Goal: Transaction & Acquisition: Purchase product/service

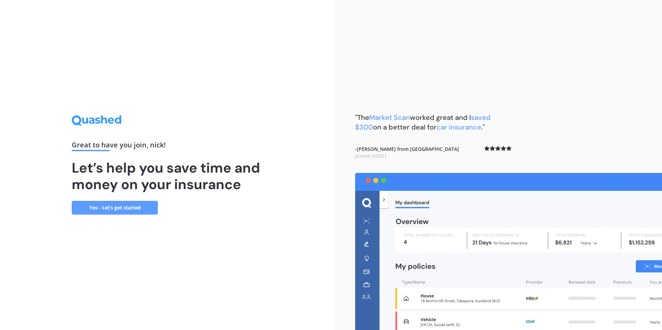
click at [111, 208] on link "Yes - Let’s get started" at bounding box center [115, 208] width 86 height 14
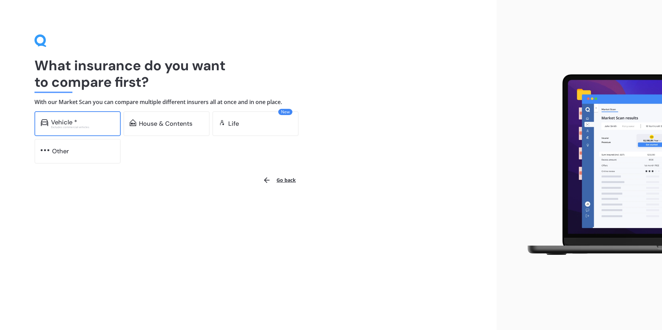
click at [94, 125] on div "Vehicle *" at bounding box center [82, 122] width 63 height 7
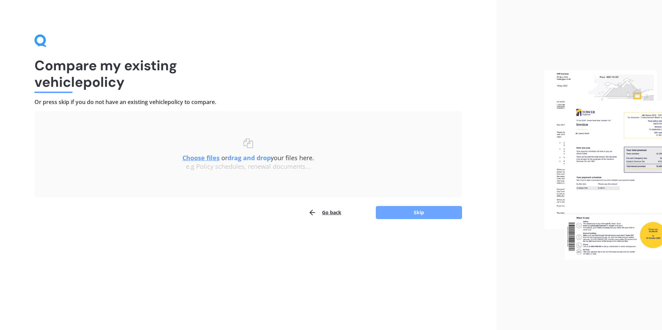
click at [385, 211] on button "Skip" at bounding box center [419, 212] width 86 height 13
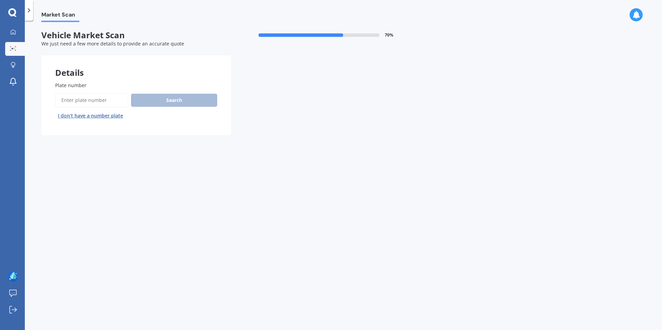
click at [72, 97] on input "Plate number" at bounding box center [91, 100] width 73 height 14
type input "FTR232"
click at [0, 0] on button "Next" at bounding box center [0, 0] width 0 height 0
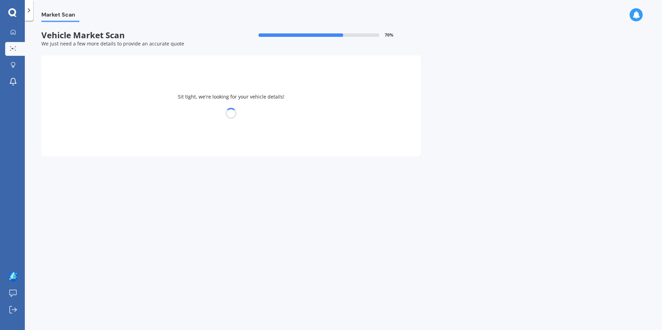
select select "TOYOTA"
select select "HIACE"
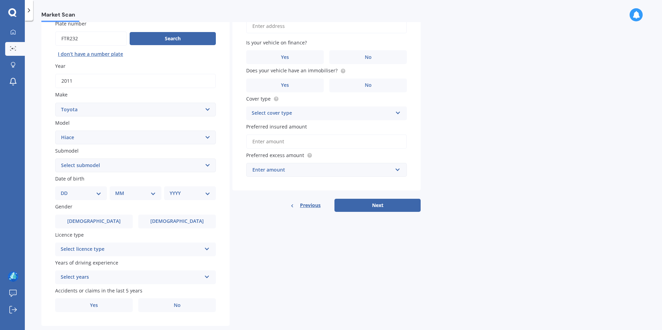
scroll to position [76, 0]
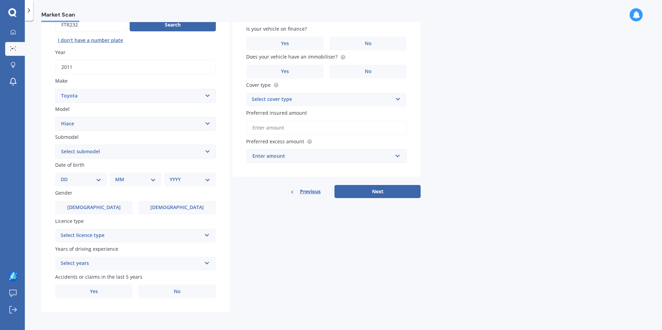
click at [94, 179] on select "DD 01 02 03 04 05 06 07 08 09 10 11 12 13 14 15 16 17 18 19 20 21 22 23 24 25 2…" at bounding box center [81, 180] width 41 height 8
select select "04"
click at [121, 178] on select "MM 01 02 03 04 05 06 07 08 09 10 11 12" at bounding box center [135, 180] width 41 height 8
select select "11"
click at [170, 177] on select "YYYY 2025 2024 2023 2022 2021 2020 2019 2018 2017 2016 2015 2014 2013 2012 2011…" at bounding box center [189, 180] width 38 height 8
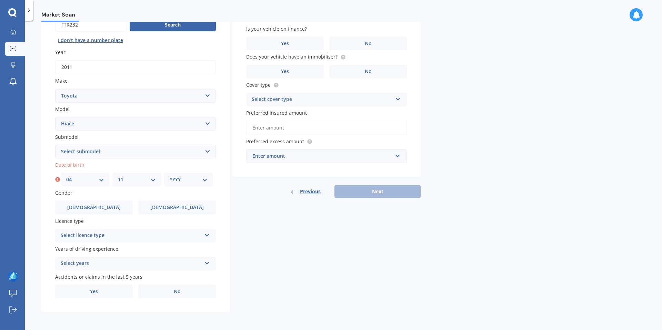
select select "1987"
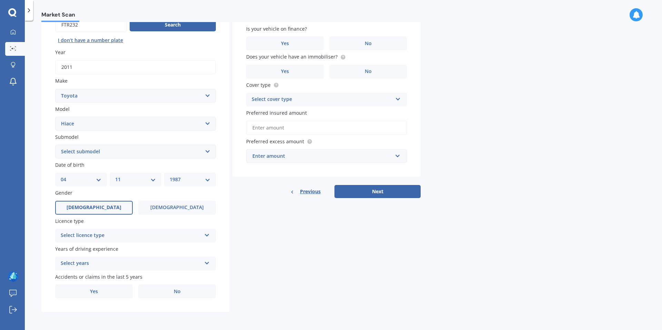
click at [92, 211] on label "[DEMOGRAPHIC_DATA]" at bounding box center [94, 208] width 78 height 14
click at [0, 0] on input "[DEMOGRAPHIC_DATA]" at bounding box center [0, 0] width 0 height 0
click at [111, 238] on div "Select licence type" at bounding box center [131, 236] width 141 height 8
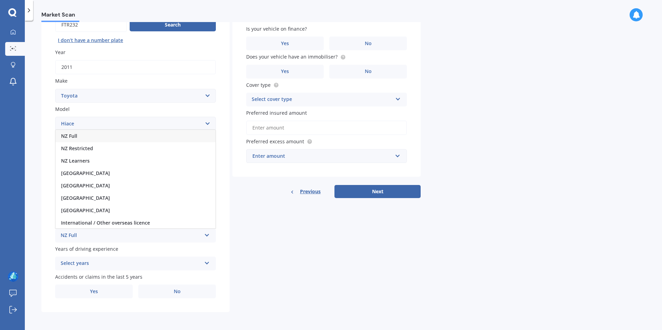
click at [79, 134] on div "NZ Full" at bounding box center [136, 136] width 160 height 12
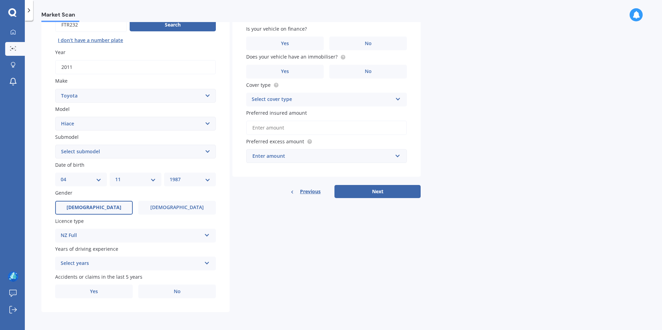
click at [144, 265] on div "Select years" at bounding box center [131, 264] width 141 height 8
click at [95, 199] on span "5 or more years" at bounding box center [79, 200] width 37 height 7
click at [150, 288] on label "No" at bounding box center [177, 292] width 78 height 14
click at [0, 0] on input "No" at bounding box center [0, 0] width 0 height 0
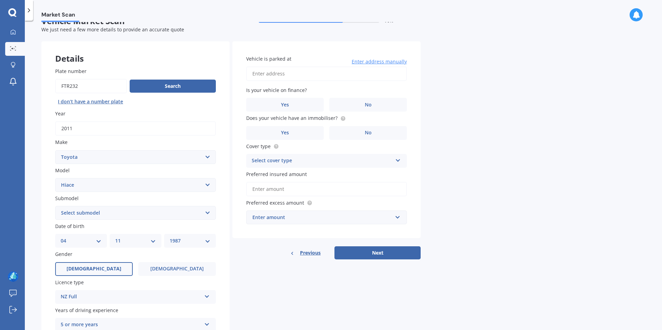
scroll to position [12, 0]
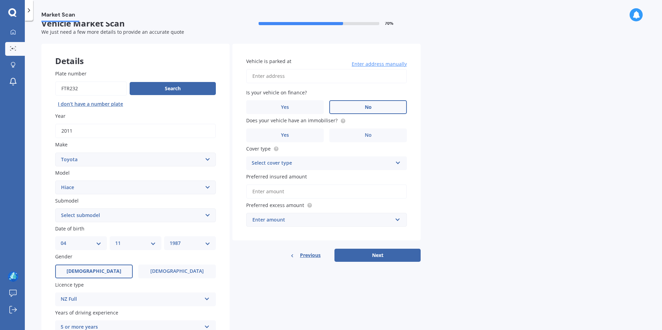
click at [346, 108] on label "No" at bounding box center [368, 107] width 78 height 14
click at [0, 0] on input "No" at bounding box center [0, 0] width 0 height 0
click at [286, 73] on input "Vehicle is parked at" at bounding box center [326, 76] width 161 height 14
type input "[STREET_ADDRESS]"
click at [293, 163] on div "Select cover type" at bounding box center [322, 163] width 141 height 8
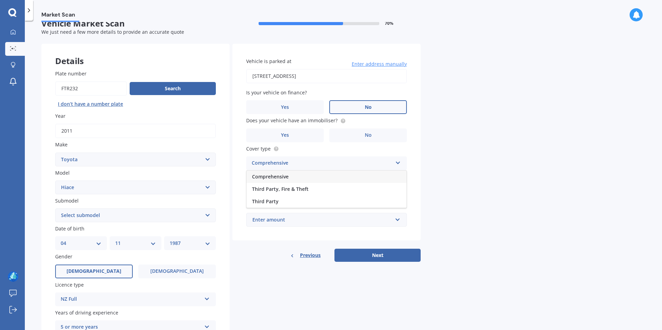
click at [282, 177] on span "Comprehensive" at bounding box center [270, 176] width 37 height 7
click at [278, 190] on input "Preferred insured amount" at bounding box center [326, 191] width 161 height 14
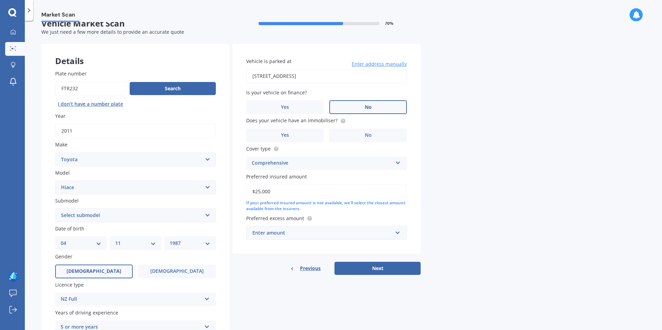
type input "$25,000"
click at [340, 234] on div "Enter amount" at bounding box center [322, 233] width 140 height 8
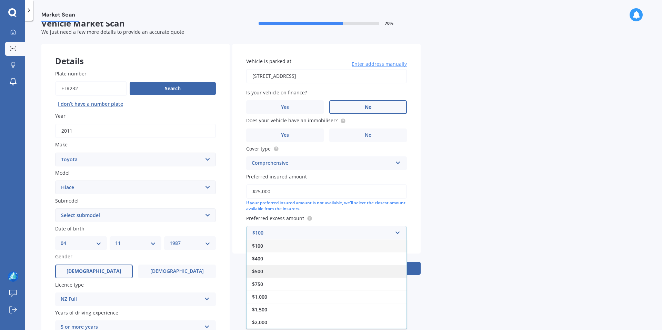
click at [314, 269] on div "$500" at bounding box center [327, 271] width 160 height 13
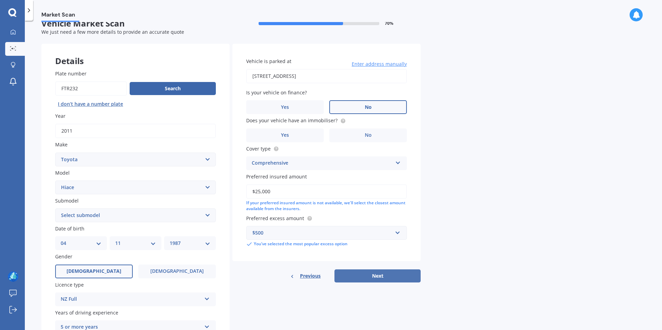
click at [359, 273] on button "Next" at bounding box center [377, 276] width 86 height 13
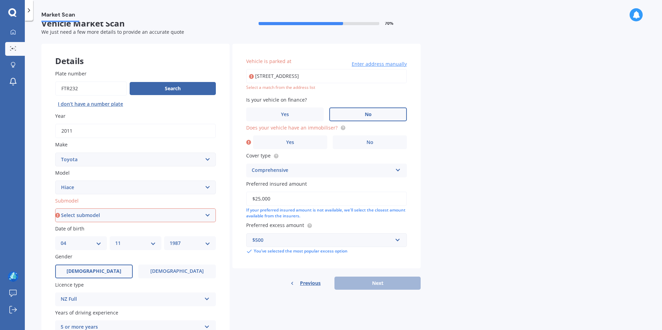
click at [119, 211] on select "Select submodel Diesel Light Van Turbo Diesel Turbo diesel 4WD Van Van petrol 4…" at bounding box center [135, 216] width 161 height 14
select select "TURBO DIESEL"
click at [341, 144] on label "No" at bounding box center [370, 142] width 74 height 14
click at [0, 0] on input "No" at bounding box center [0, 0] width 0 height 0
click at [356, 77] on input "[STREET_ADDRESS]" at bounding box center [326, 76] width 161 height 14
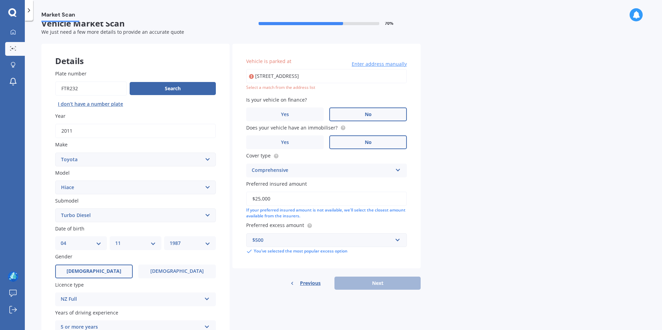
click at [262, 77] on input "[STREET_ADDRESS]" at bounding box center [326, 76] width 161 height 14
drag, startPoint x: 357, startPoint y: 76, endPoint x: 250, endPoint y: 76, distance: 106.9
click at [250, 76] on div "[STREET_ADDRESS] Enter address manually" at bounding box center [326, 76] width 161 height 14
type input "[STREET_ADDRESS]"
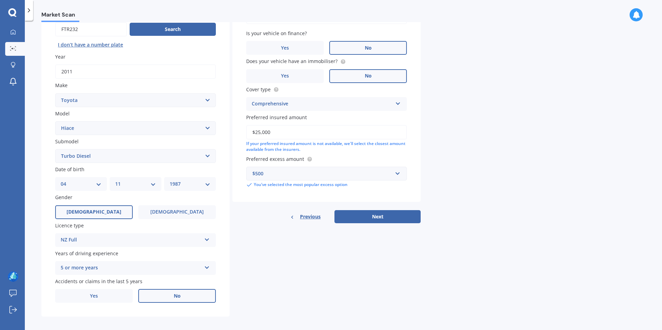
scroll to position [76, 0]
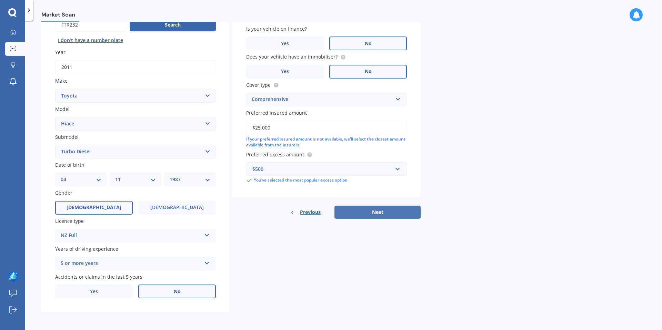
click at [365, 211] on button "Next" at bounding box center [377, 212] width 86 height 13
select select "04"
select select "11"
select select "1987"
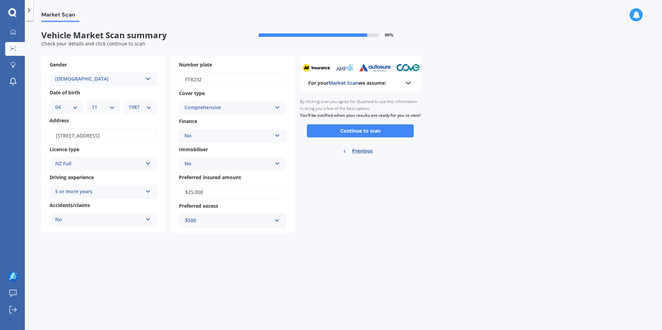
scroll to position [0, 0]
click at [341, 138] on button "Continue to scan" at bounding box center [360, 130] width 107 height 13
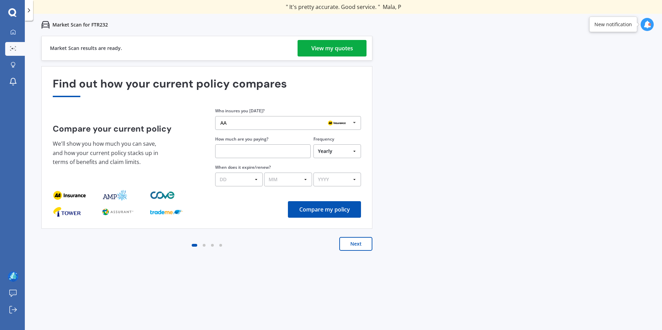
click at [340, 54] on div "View my quotes" at bounding box center [332, 48] width 42 height 17
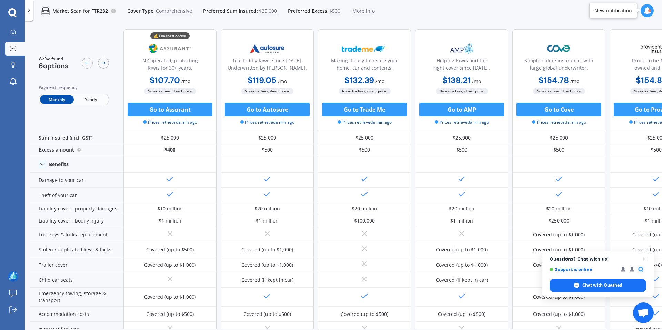
click at [98, 98] on span "Yearly" at bounding box center [91, 99] width 34 height 9
click at [59, 100] on span "Monthly" at bounding box center [57, 99] width 34 height 9
click at [157, 110] on button "Go to Assurant" at bounding box center [170, 110] width 85 height 14
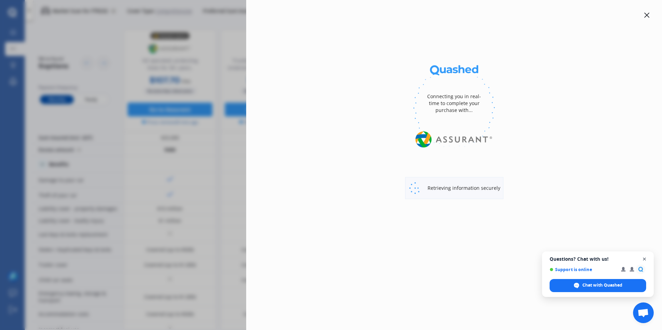
select select "Monthly"
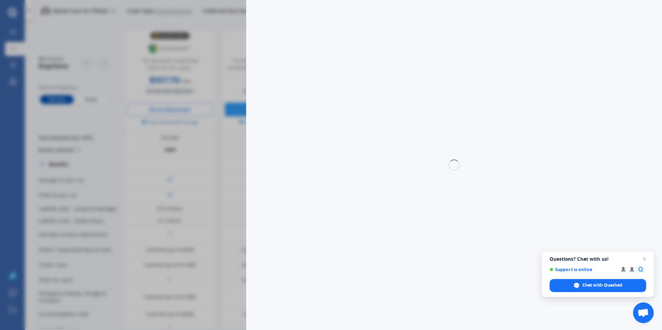
select select "full"
select select "0"
select select "North Shore"
select select "TOYOTA"
select select "TURBO DIESEL"
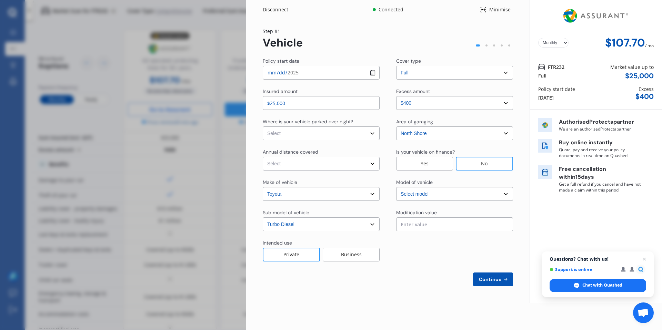
select select "HIACE"
click at [495, 278] on span "Continue" at bounding box center [489, 280] width 25 height 6
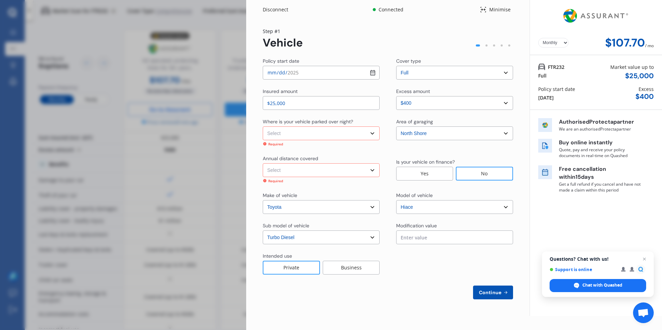
click at [285, 172] on select "Select Low (less than 15,000km per year) Average (15,000-30,000km per year) Hig…" at bounding box center [321, 170] width 117 height 14
select select "15000"
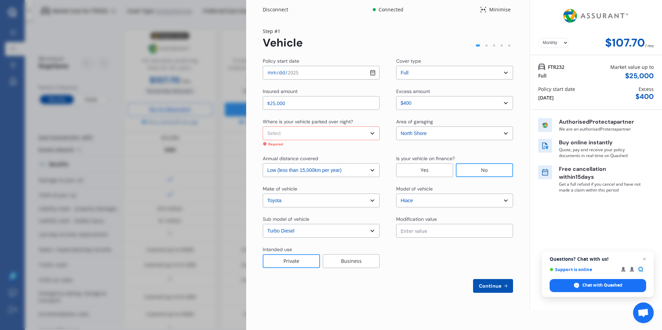
click at [286, 135] on select "Select In a garage On own property On street or road" at bounding box center [321, 134] width 117 height 14
select select "On own property"
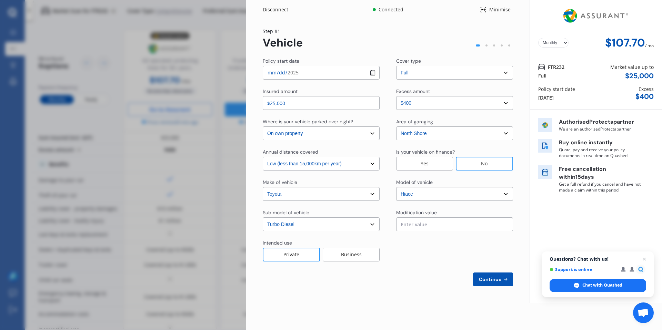
click at [497, 275] on button "Continue" at bounding box center [493, 280] width 40 height 14
select select "Mr"
select select "04"
select select "11"
select select "1987"
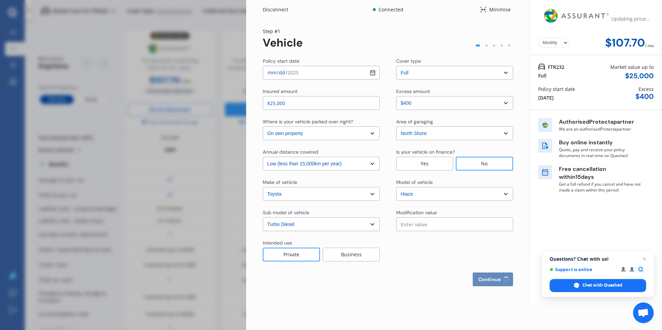
select select "full"
select select "more than 4 years"
select select "[GEOGRAPHIC_DATA]"
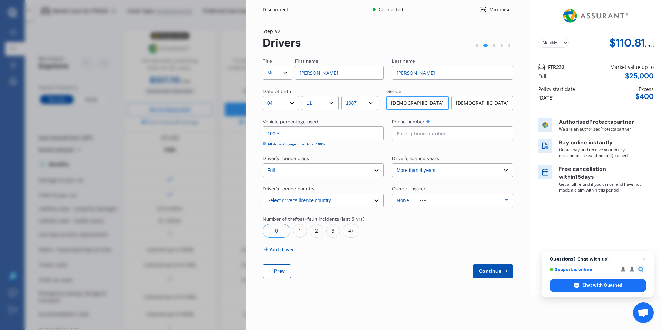
click at [403, 132] on input at bounding box center [452, 134] width 121 height 14
type input "0273180269"
click at [211, 35] on div "Disconnect Connected Minimise Yearly Monthly $110.81 / mo Step # 2 Drivers Titl…" at bounding box center [331, 165] width 662 height 330
click at [283, 251] on span "Add driver" at bounding box center [282, 249] width 24 height 7
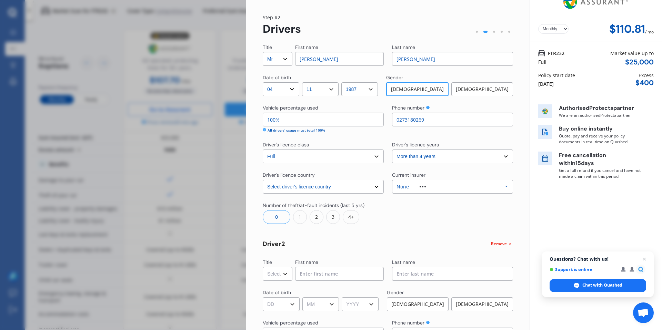
scroll to position [14, 0]
click at [280, 273] on select "Select Mr Mrs Miss Ms Dr" at bounding box center [278, 274] width 30 height 14
select select "Miss"
click at [316, 274] on input at bounding box center [339, 274] width 89 height 14
type input "Mia"
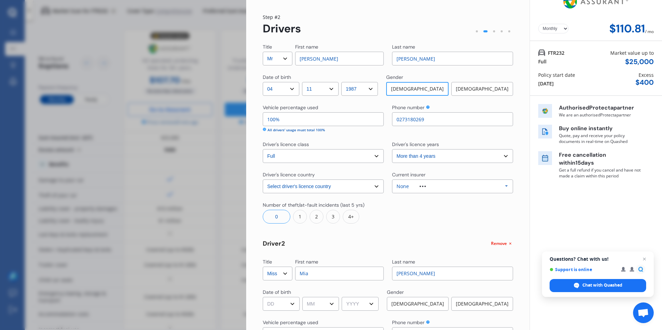
type input "[PERSON_NAME]"
select select "03"
click at [364, 302] on select "YYYY 2009 2008 2007 2006 2005 2004 2003 2002 2001 2000 1999 1998 1997 1996 1995…" at bounding box center [360, 304] width 37 height 14
select select "1990"
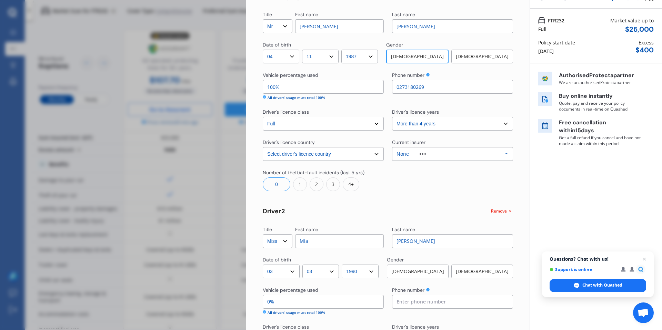
scroll to position [47, 0]
click at [502, 273] on div "[DEMOGRAPHIC_DATA]" at bounding box center [482, 271] width 62 height 14
click at [450, 313] on div "Phone number" at bounding box center [452, 300] width 121 height 29
click at [444, 302] on input at bounding box center [452, 302] width 121 height 14
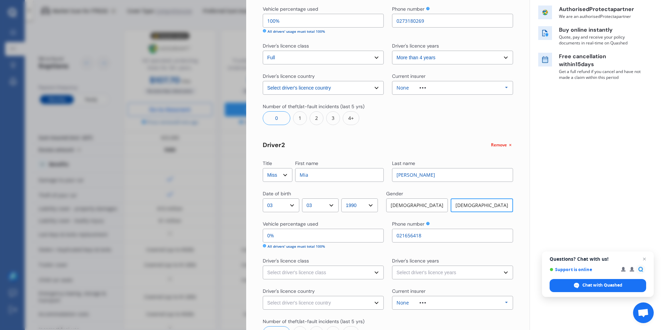
scroll to position [116, 0]
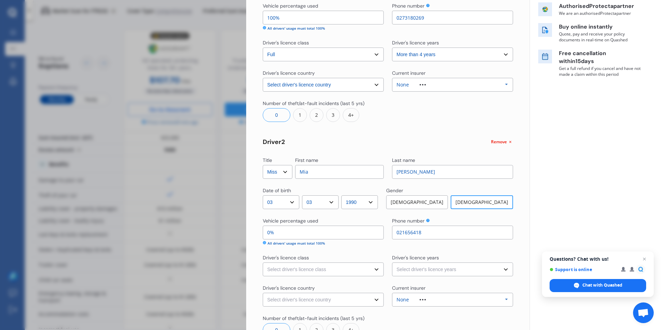
type input "021656418"
click at [287, 223] on div "Vehicle percentage used" at bounding box center [291, 221] width 56 height 7
click at [288, 227] on input "0%" at bounding box center [323, 233] width 121 height 14
type input "50%"
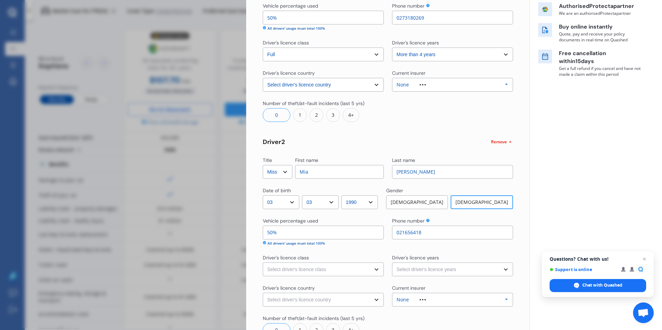
type input "95%"
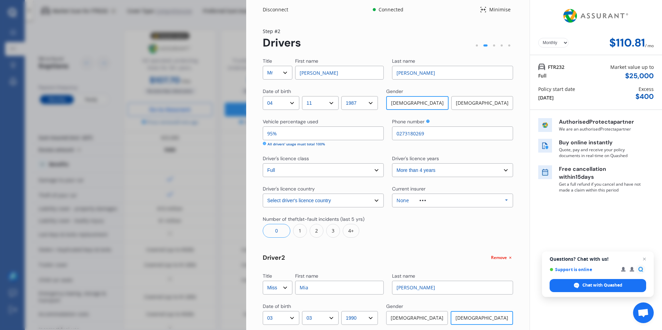
scroll to position [180, 0]
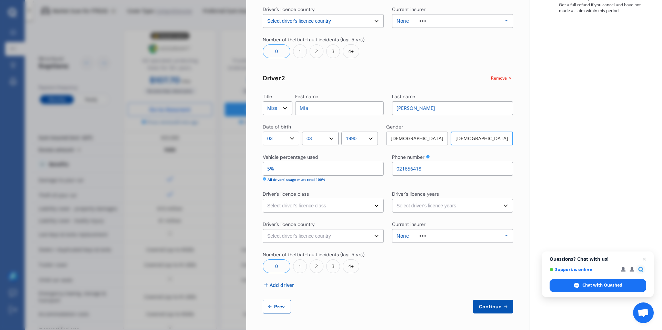
type input "5%"
click at [317, 207] on select "Select driver's licence class None Learner Restricted Full" at bounding box center [323, 206] width 121 height 14
select select "full"
click at [423, 200] on select "Select driver's licence years Less than 1 year 1-2 years 2-4 years More than 4 …" at bounding box center [452, 206] width 121 height 14
select select "more than 4 years"
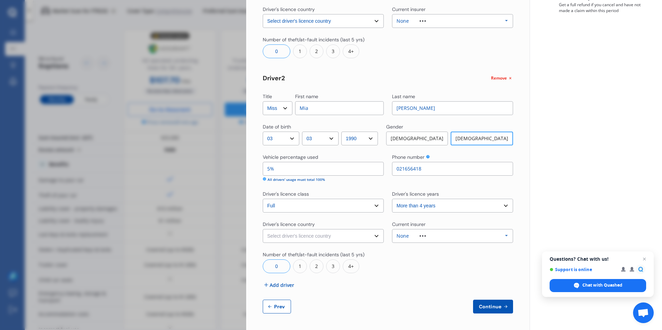
click at [314, 235] on select "Select driver's licence country [GEOGRAPHIC_DATA] [GEOGRAPHIC_DATA] [GEOGRAPHIC…" at bounding box center [323, 236] width 121 height 14
select select "[GEOGRAPHIC_DATA]"
click at [422, 237] on div "None" at bounding box center [416, 236] width 40 height 5
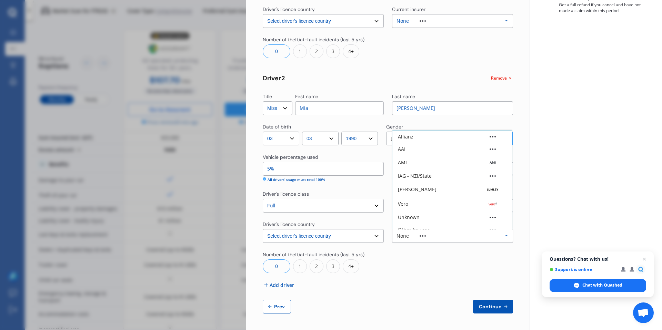
scroll to position [19, 0]
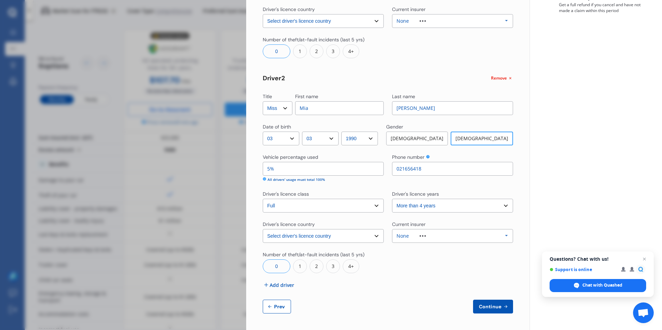
click at [415, 259] on div at bounding box center [452, 262] width 121 height 22
click at [441, 239] on div "None Allianz AAI AMI IAG - NZI/State [PERSON_NAME] Vero Unknown Other Insurer N…" at bounding box center [452, 236] width 121 height 14
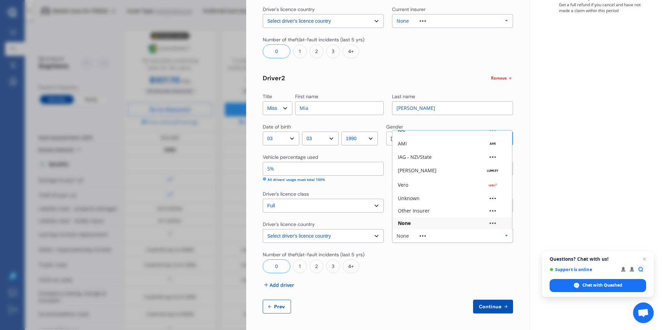
click at [435, 280] on div "Title Select Mr Mrs Miss Ms Dr First name [PERSON_NAME] Last name [PERSON_NAME]…" at bounding box center [388, 96] width 250 height 436
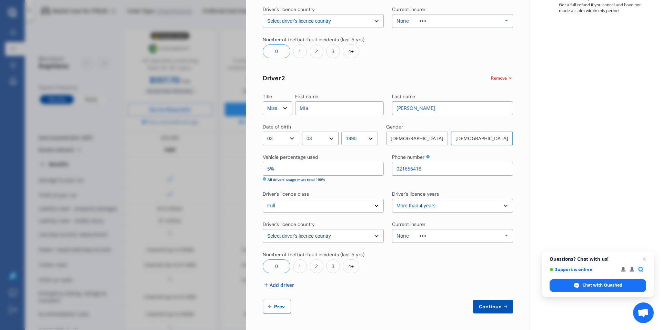
click at [478, 307] on span "Continue" at bounding box center [489, 307] width 25 height 6
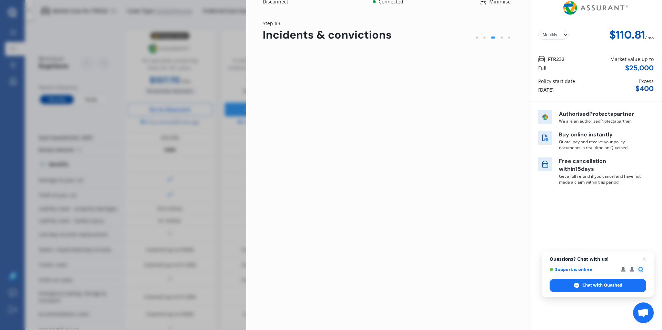
scroll to position [0, 0]
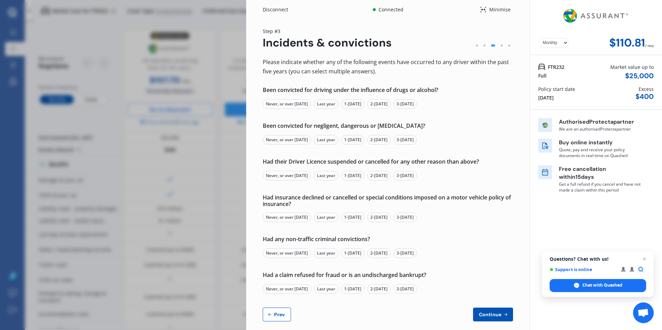
click at [300, 105] on div "Never, or over [DATE]" at bounding box center [287, 104] width 48 height 10
click at [296, 140] on div "Never, or over [DATE]" at bounding box center [287, 140] width 48 height 10
click at [295, 175] on div "Never, or over [DATE]" at bounding box center [287, 176] width 48 height 10
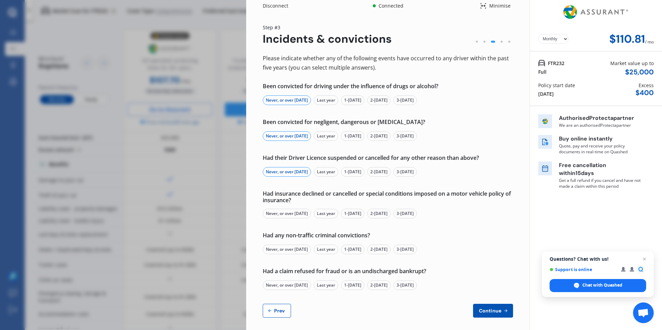
scroll to position [8, 0]
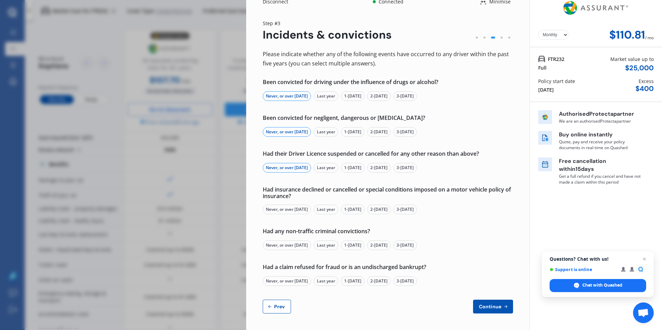
click at [289, 211] on div "Never, or over [DATE]" at bounding box center [287, 210] width 48 height 10
click at [285, 242] on div "Never, or over [DATE]" at bounding box center [287, 246] width 48 height 10
click at [298, 281] on div "Never, or over [DATE]" at bounding box center [287, 281] width 48 height 10
click at [477, 305] on span "Continue" at bounding box center [489, 307] width 25 height 6
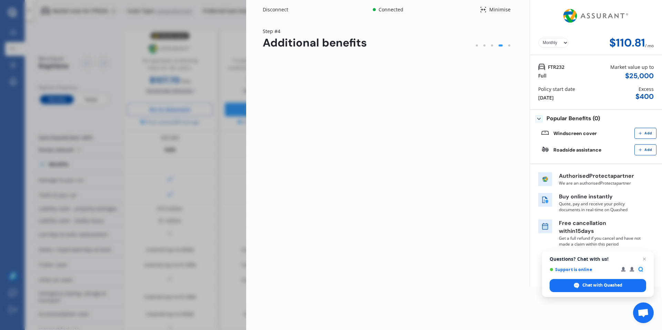
scroll to position [0, 0]
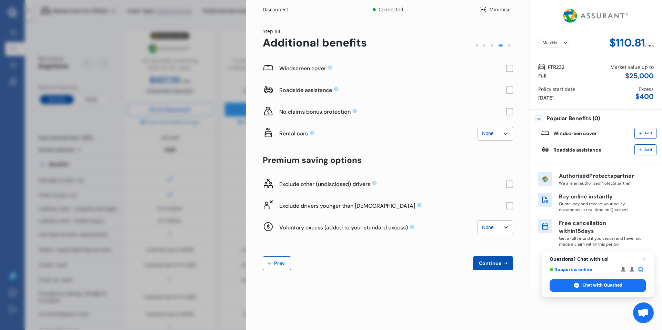
click at [511, 69] on rect at bounding box center [509, 68] width 7 height 7
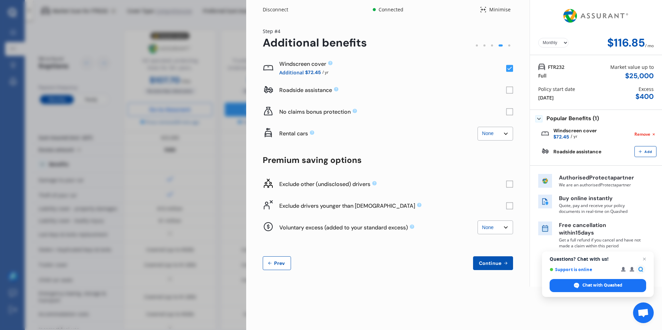
click at [510, 69] on rect at bounding box center [509, 68] width 7 height 7
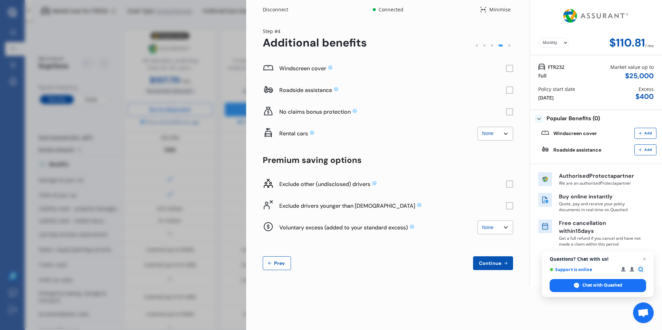
click at [509, 90] on rect at bounding box center [509, 90] width 7 height 7
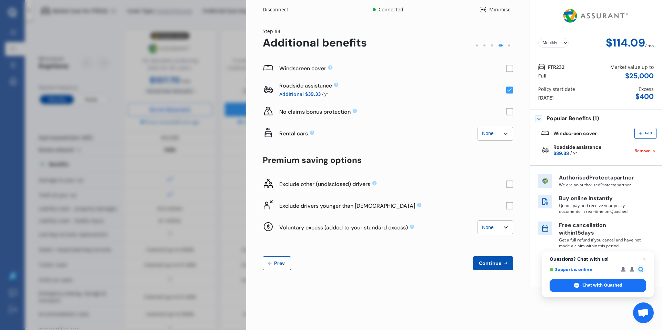
click at [509, 90] on rect at bounding box center [509, 90] width 7 height 7
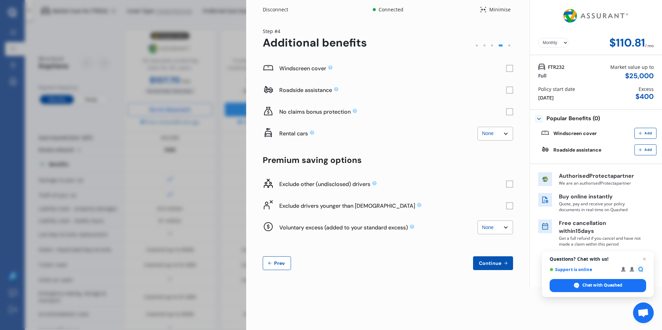
click at [510, 112] on rect at bounding box center [509, 112] width 7 height 7
click at [496, 137] on select "None $2,500 $5,000" at bounding box center [495, 134] width 36 height 14
click at [508, 207] on rect at bounding box center [509, 205] width 7 height 7
click at [490, 226] on select "None $500 $1,000" at bounding box center [495, 228] width 36 height 14
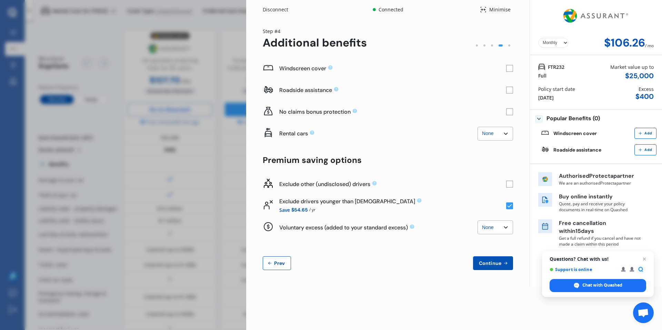
click at [192, 60] on div "Disconnect Connected Minimise Yearly Monthly $106.26 / mo Step # 4 Additional b…" at bounding box center [331, 165] width 662 height 330
click at [487, 259] on button "Continue" at bounding box center [493, 263] width 40 height 14
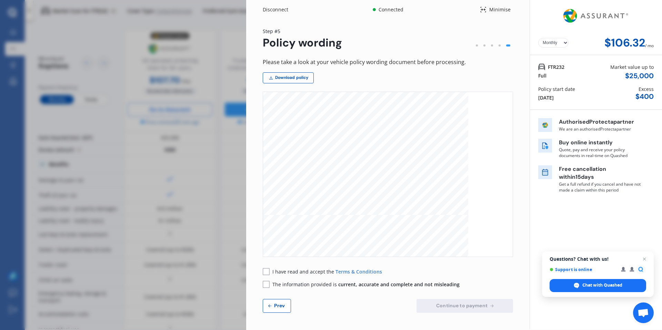
scroll to position [373, 0]
click at [268, 273] on rect at bounding box center [266, 271] width 7 height 7
click at [268, 284] on rect at bounding box center [266, 284] width 7 height 7
click at [443, 304] on span "Continue to payment" at bounding box center [462, 306] width 54 height 6
